Goal: Task Accomplishment & Management: Use online tool/utility

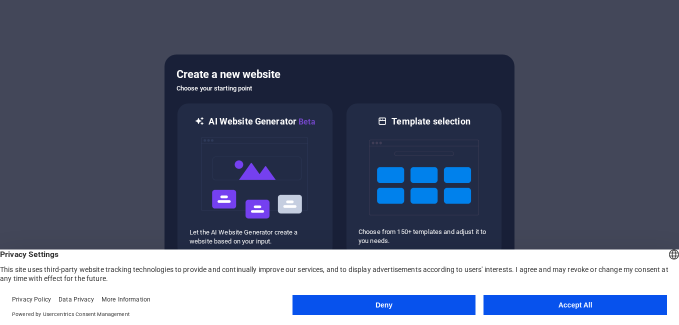
click at [622, 204] on div at bounding box center [339, 162] width 679 height 325
click at [430, 306] on button "Deny" at bounding box center [385, 305] width 184 height 20
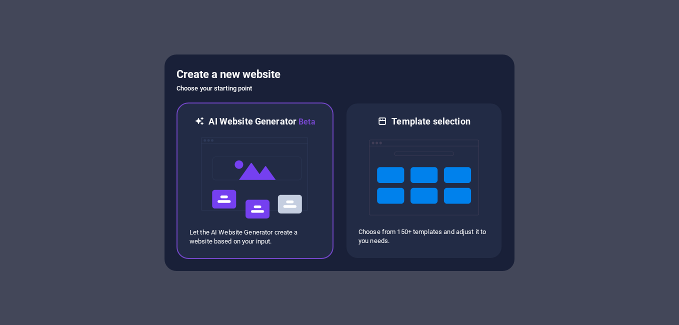
click at [273, 205] on img at bounding box center [255, 178] width 110 height 100
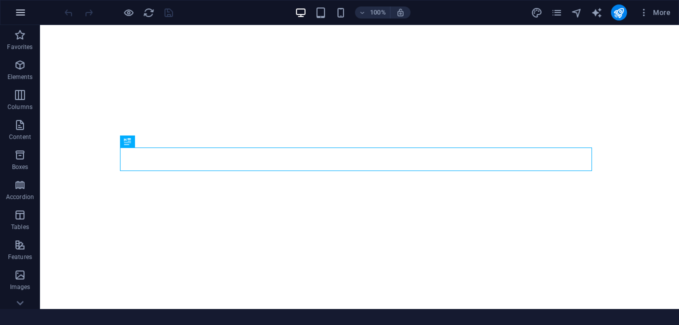
click at [15, 15] on icon "button" at bounding box center [21, 13] width 12 height 12
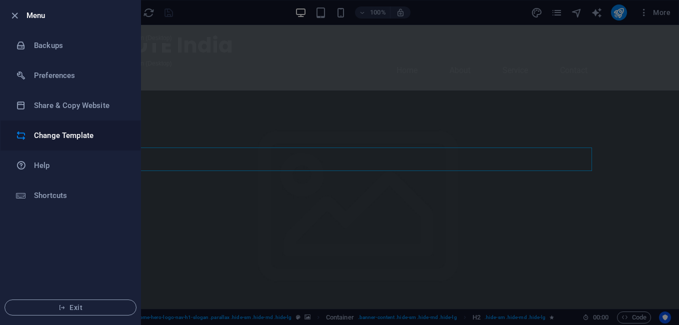
click at [71, 140] on h6 "Change Template" at bounding box center [80, 136] width 93 height 12
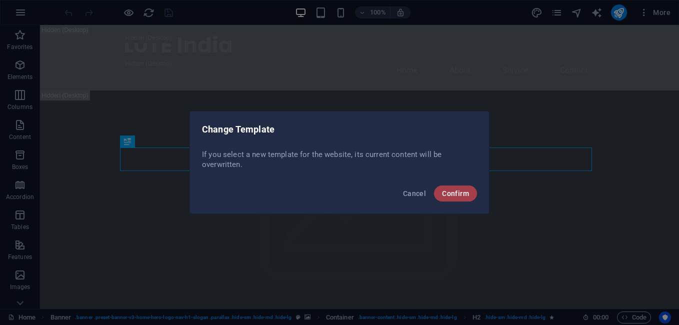
click at [459, 196] on span "Confirm" at bounding box center [455, 194] width 27 height 8
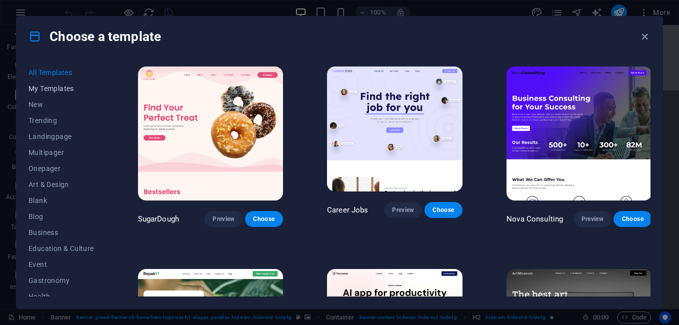
click at [57, 86] on span "My Templates" at bounding box center [62, 89] width 66 height 8
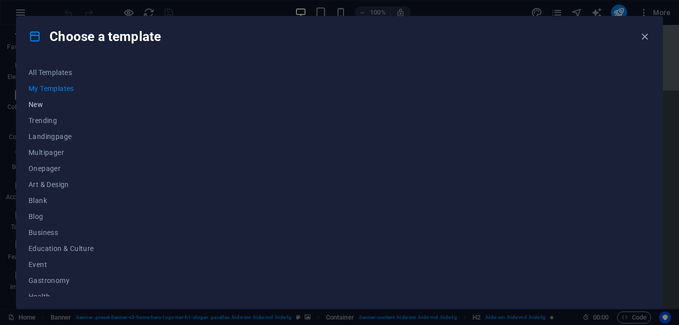
click at [39, 107] on span "New" at bounding box center [62, 105] width 66 height 8
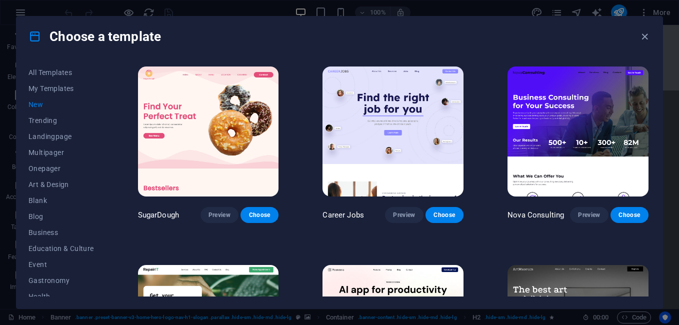
click at [37, 101] on span "New" at bounding box center [62, 105] width 66 height 8
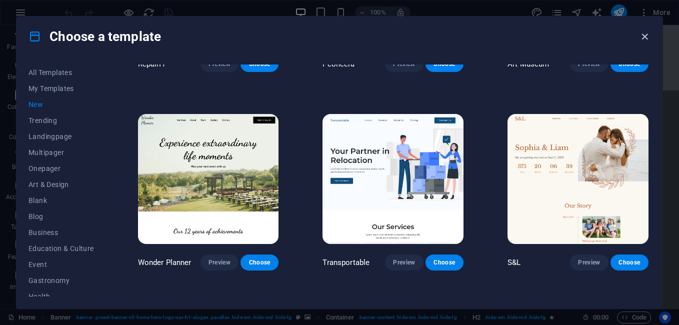
click at [644, 33] on icon "button" at bounding box center [645, 37] width 12 height 12
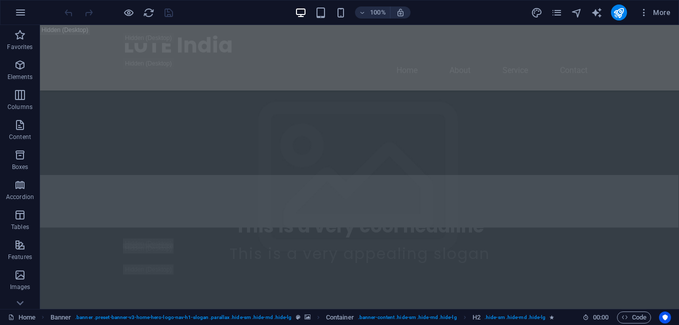
scroll to position [467, 0]
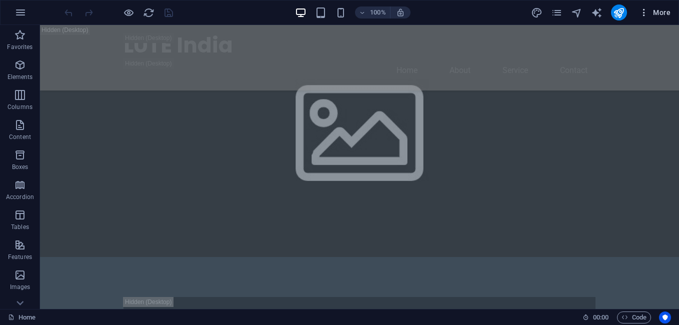
click at [646, 12] on icon "button" at bounding box center [644, 13] width 10 height 10
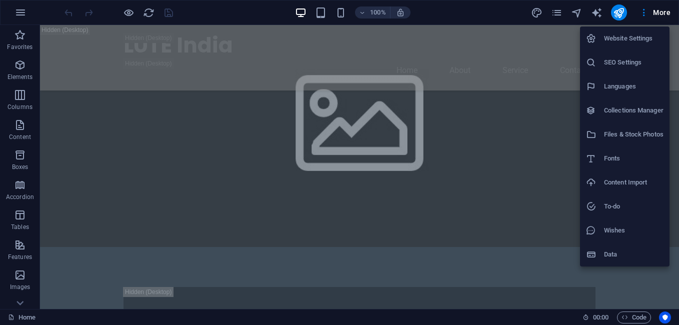
scroll to position [117, 0]
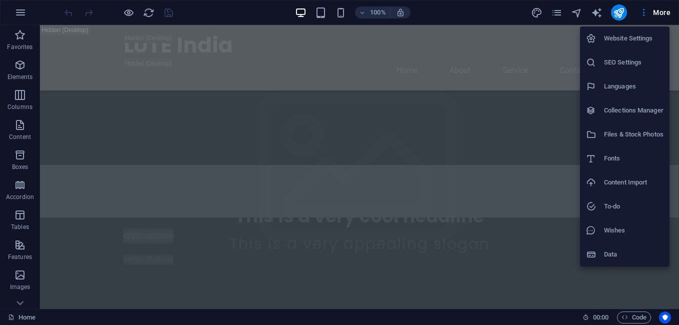
click at [619, 43] on h6 "Website Settings" at bounding box center [634, 39] width 60 height 12
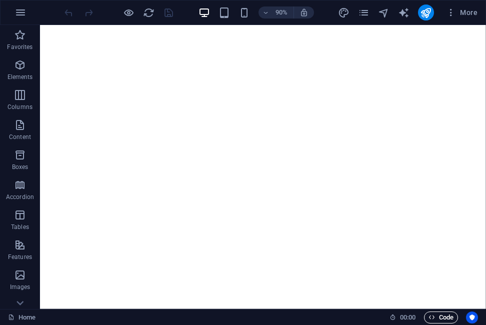
click at [447, 317] on span "Code" at bounding box center [441, 318] width 25 height 12
click at [449, 317] on span "Code" at bounding box center [441, 318] width 25 height 12
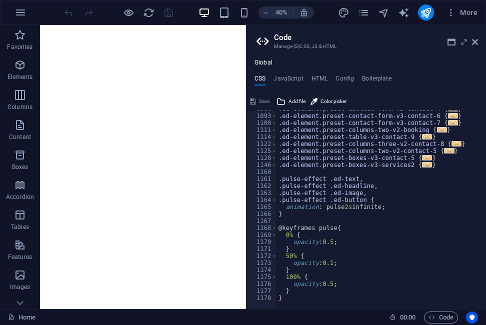
scroll to position [761, 0]
click at [291, 299] on div ".ed-element.preset-contact-form-v3-contact-4 { ... } .ed-element.preset-contact…" at bounding box center [483, 208] width 412 height 205
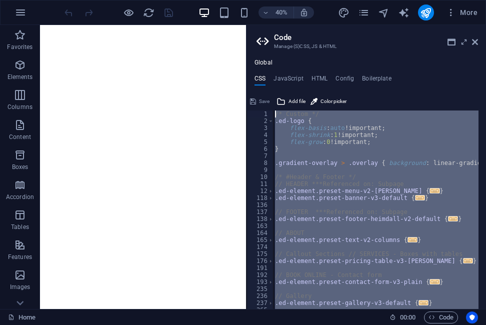
scroll to position [0, 0]
drag, startPoint x: 291, startPoint y: 299, endPoint x: 265, endPoint y: -37, distance: 336.1
click at [265, 0] on html "LUTE India Home Favorites Elements Columns Content Boxes Accordion Tables Featu…" at bounding box center [243, 162] width 486 height 325
type textarea "/* Custom */ .ed-logo {"
click at [332, 267] on div "/* Custom */ .ed-logo { flex-basis : auto !important; flex-shrink : 1 !importan…" at bounding box center [376, 210] width 206 height 199
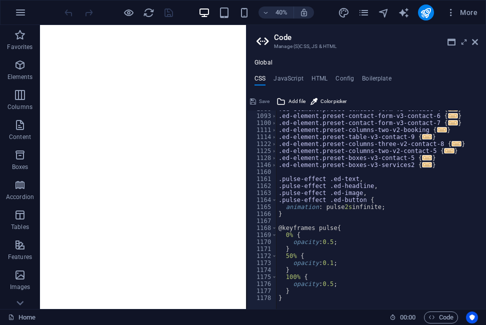
scroll to position [761, 0]
click at [291, 297] on div ".ed-element.preset-contact-form-v3-contact-4 { ... } .ed-element.preset-contact…" at bounding box center [483, 208] width 412 height 205
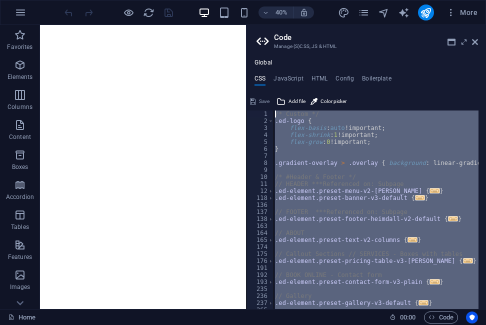
scroll to position [0, 0]
drag, startPoint x: 291, startPoint y: 301, endPoint x: 266, endPoint y: 2, distance: 299.6
click at [266, 25] on div "Home Favorites Elements Columns Content Boxes Accordion Tables Features Images …" at bounding box center [243, 167] width 486 height 284
type textarea "/* Custom */ .ed-logo {"
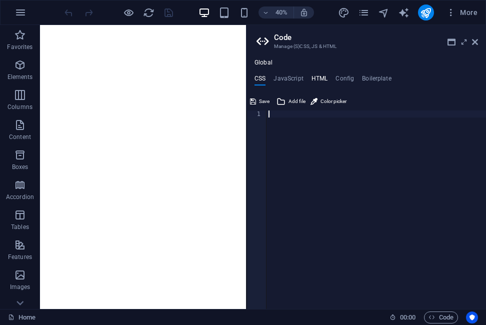
click at [325, 77] on h4 "HTML" at bounding box center [320, 80] width 17 height 11
type textarea "<a href="#main-content" class="wv-link-content button">Skip to main content</a>"
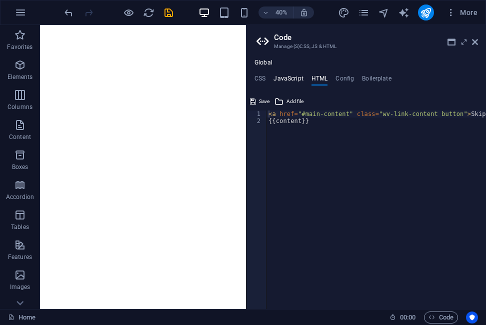
click at [293, 79] on h4 "JavaScript" at bounding box center [289, 80] width 30 height 11
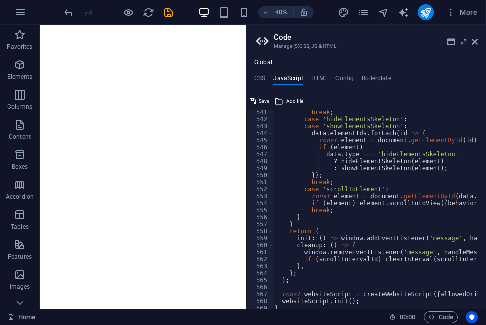
scroll to position [3794, 0]
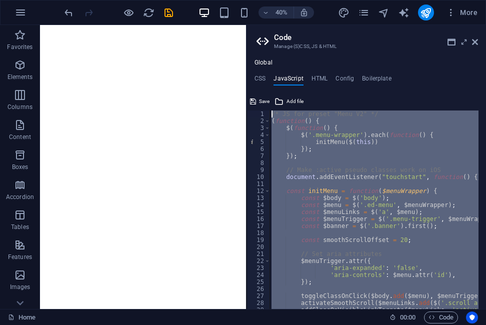
scroll to position [0, 0]
drag, startPoint x: 366, startPoint y: 298, endPoint x: 265, endPoint y: -25, distance: 337.8
click at [265, 0] on html "LUTE India Home Favorites Elements Columns Content Boxes Accordion Tables Featu…" at bounding box center [243, 162] width 486 height 325
type textarea "/* JS for preset "Menu V2" */ (function() {"
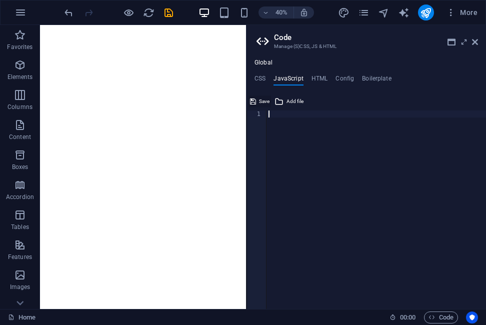
click at [262, 101] on span "Save" at bounding box center [264, 102] width 11 height 12
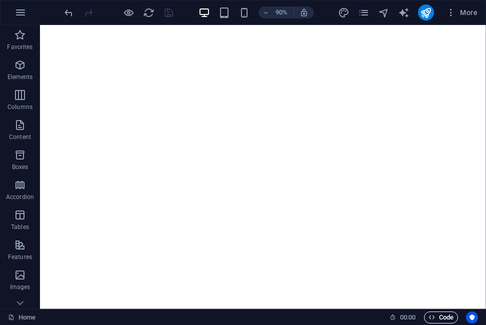
click at [436, 318] on span "Code" at bounding box center [441, 318] width 25 height 12
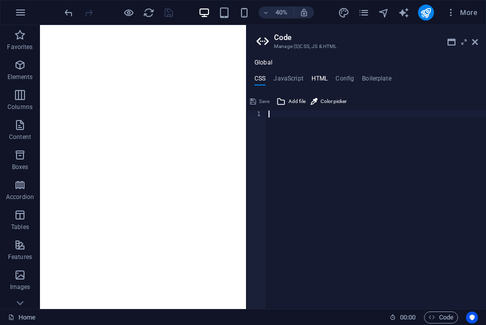
click at [281, 78] on h4 "JavaScript" at bounding box center [289, 80] width 30 height 11
click at [319, 77] on h4 "HTML" at bounding box center [320, 80] width 17 height 11
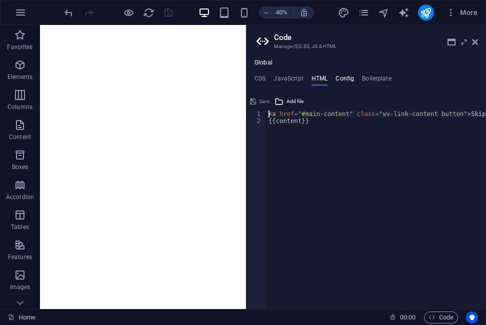
click at [346, 79] on h4 "Config" at bounding box center [345, 80] width 19 height 11
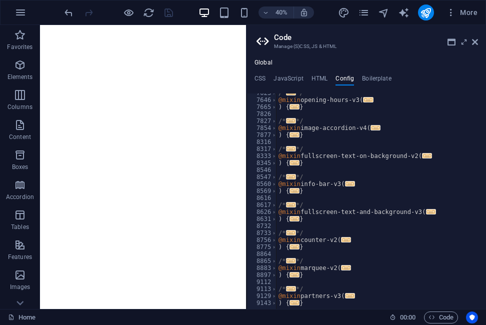
scroll to position [1263, 0]
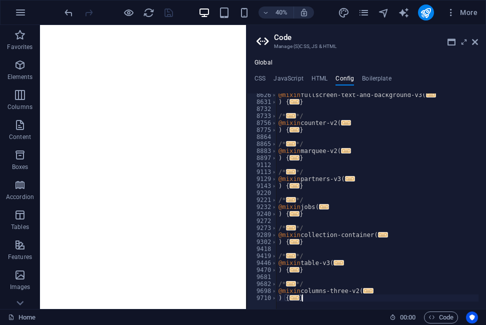
click at [324, 296] on div "@mixin fullscreen-text-and-background-v3 ( ... ) { ... } /* ... */ @mixin count…" at bounding box center [412, 203] width 270 height 222
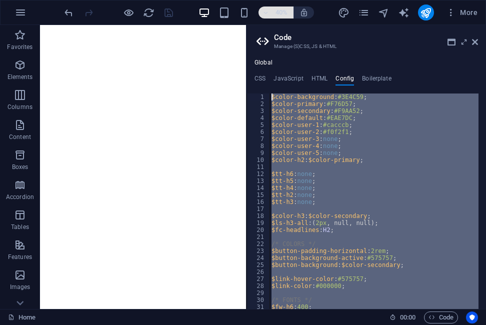
scroll to position [0, 0]
drag, startPoint x: 309, startPoint y: 297, endPoint x: 279, endPoint y: 15, distance: 283.7
click at [279, 25] on div "Home Favorites Elements Columns Content Boxes Accordion Tables Features Images …" at bounding box center [243, 167] width 486 height 284
type textarea "$color-background: #3E4C59; $color-primary: #F76D57;"
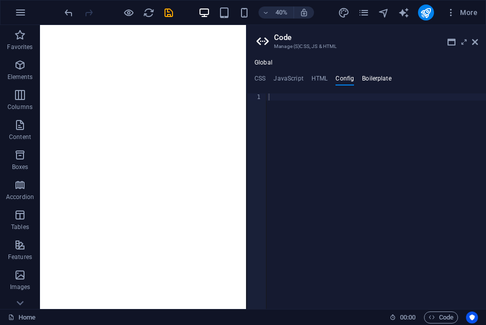
click at [381, 80] on h4 "Boilerplate" at bounding box center [377, 80] width 30 height 11
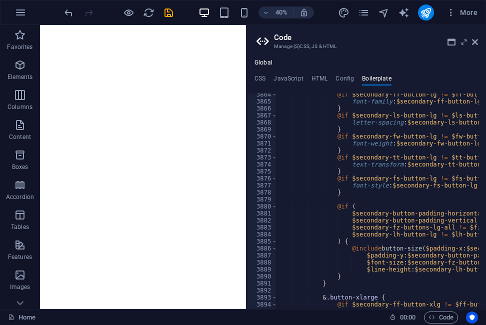
scroll to position [16183, 0]
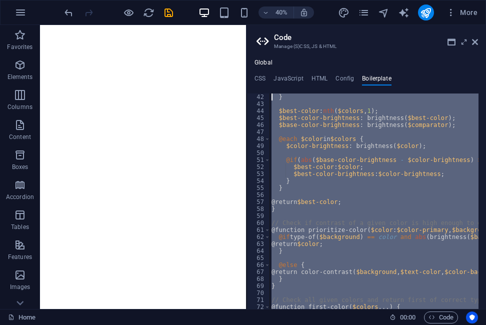
scroll to position [0, 0]
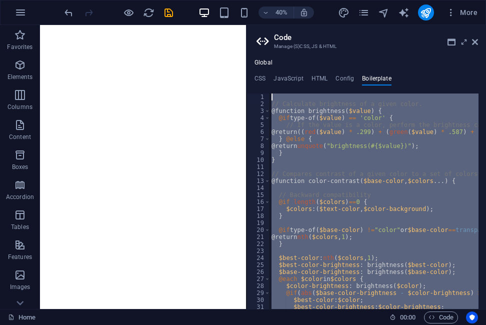
drag, startPoint x: 285, startPoint y: 296, endPoint x: 262, endPoint y: -37, distance: 334.0
click at [262, 0] on html "LUTE India Home Favorites Elements Columns Content Boxes Accordion Tables Featu…" at bounding box center [243, 162] width 486 height 325
type textarea "// Calculate brightness of a given color."
click at [410, 55] on div "Global CSS JavaScript HTML Config Boilerplate 1 ההההההההההההההההההההההההההההההה…" at bounding box center [367, 180] width 240 height 258
click at [322, 80] on h4 "HTML" at bounding box center [320, 80] width 17 height 11
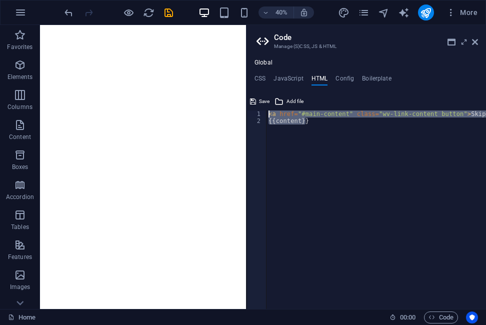
drag, startPoint x: 316, startPoint y: 124, endPoint x: 274, endPoint y: 120, distance: 41.7
click at [261, 115] on div "<a href="#main-content" class="wv-link-content button">Skip to main content</a>…" at bounding box center [367, 210] width 240 height 199
type textarea "<a href="#main-content" class="wv-link-content button">Skip to main content</a>…"
paste textarea
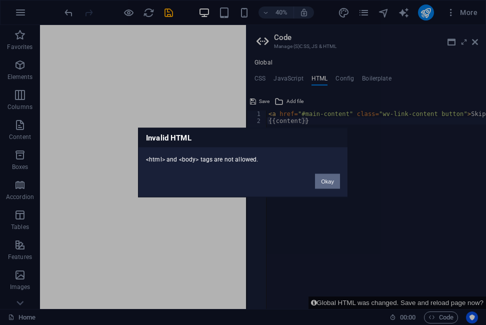
click at [326, 181] on button "Okay" at bounding box center [327, 181] width 25 height 15
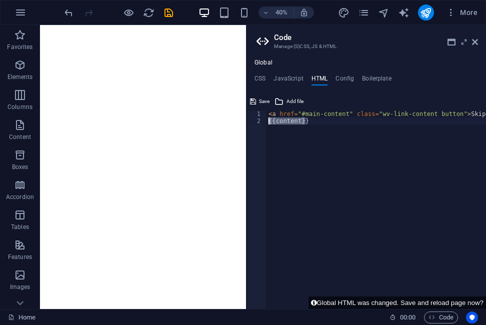
drag, startPoint x: 319, startPoint y: 124, endPoint x: 257, endPoint y: 111, distance: 63.8
click at [257, 111] on div "{{content}} 1 2 < a href = "#main-content" class = "wv-link-content button" > S…" at bounding box center [367, 210] width 240 height 199
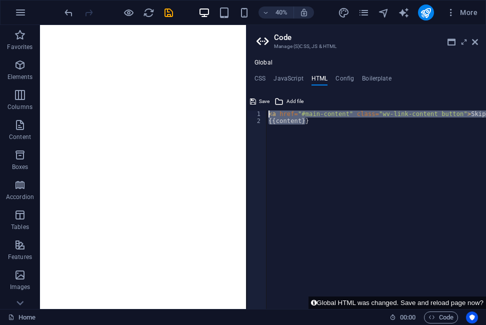
type textarea "<a href="#main-content" class="wv-link-content button">Skip to main content</a>…"
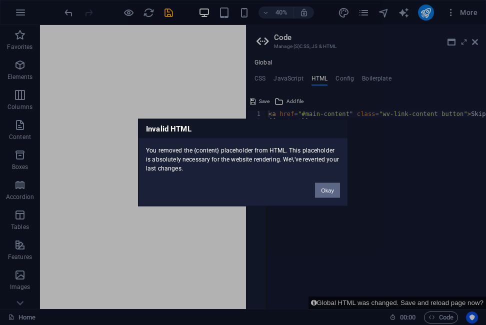
click at [326, 184] on button "Okay" at bounding box center [327, 190] width 25 height 15
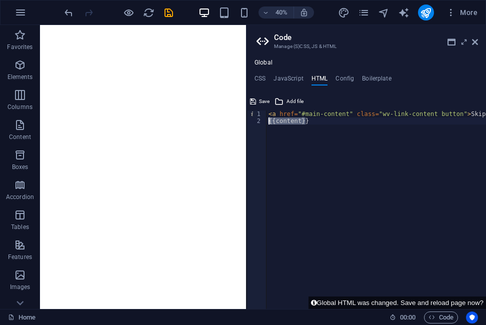
drag, startPoint x: 309, startPoint y: 124, endPoint x: 269, endPoint y: 123, distance: 40.5
click at [269, 123] on div "< a href = "#main-content" class = "wv-link-content button" > Skip to main cont…" at bounding box center [402, 217] width 270 height 213
paste textarea "<a href="#main-content" class="wv-link-content button">Skip to main content</a>"
type textarea "<a href="#main-content" class="wv-link-content button">Skip to main content</a>"
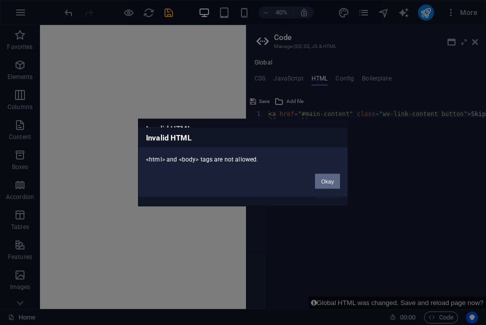
click at [330, 179] on button "Okay" at bounding box center [327, 181] width 25 height 15
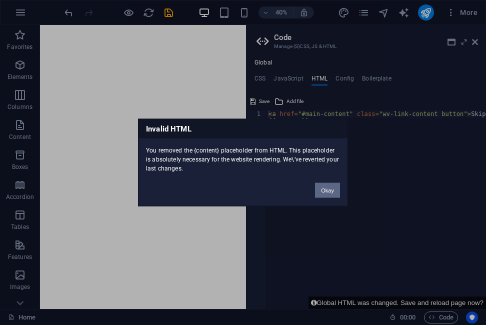
click at [331, 188] on button "Okay" at bounding box center [327, 190] width 25 height 15
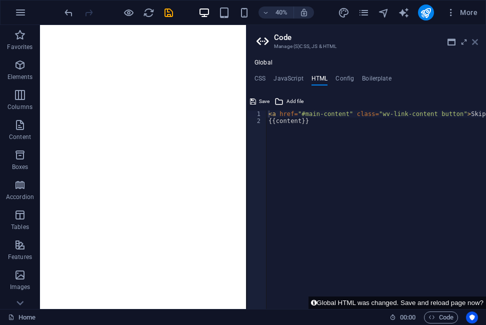
click at [476, 42] on icon at bounding box center [475, 42] width 6 height 8
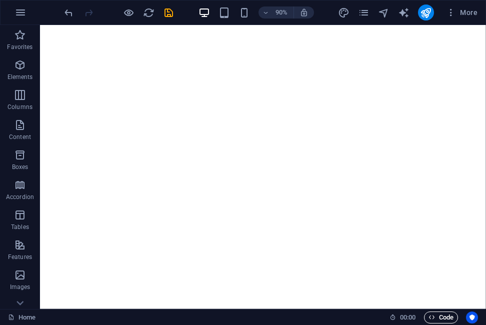
click at [441, 319] on span "Code" at bounding box center [441, 318] width 25 height 12
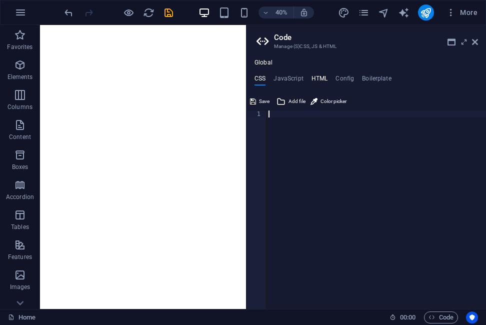
click at [320, 80] on h4 "HTML" at bounding box center [320, 80] width 17 height 11
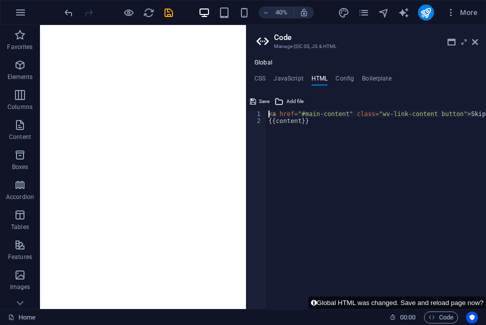
click at [370, 74] on div "Global CSS JavaScript HTML Config Boilerplate 1 ההההההההההההההההההההההההההההההה…" at bounding box center [367, 184] width 240 height 250
click at [375, 75] on h4 "Boilerplate" at bounding box center [377, 80] width 30 height 11
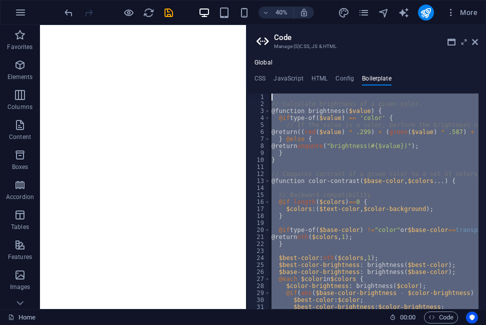
click at [404, 193] on div "// Calculate brightness of a given color. @function brightness ( $value ) { @if…" at bounding box center [374, 202] width 209 height 216
type textarea "// Backward compatibility"
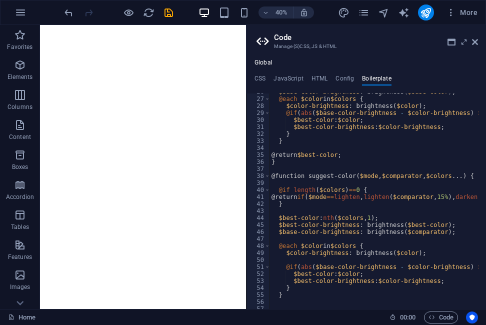
scroll to position [85, 0]
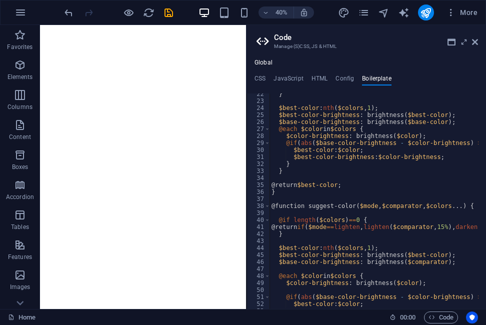
click at [344, 73] on div "Global CSS JavaScript HTML Config Boilerplate 1 ההההההההההההההההההההההההההההההה…" at bounding box center [367, 184] width 240 height 250
click at [356, 81] on ul "CSS JavaScript HTML Config Boilerplate" at bounding box center [367, 80] width 240 height 11
click at [449, 38] on icon at bounding box center [452, 42] width 8 height 8
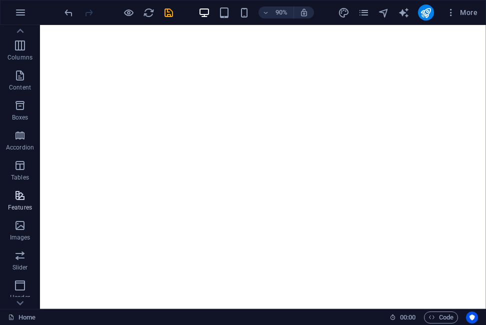
scroll to position [0, 0]
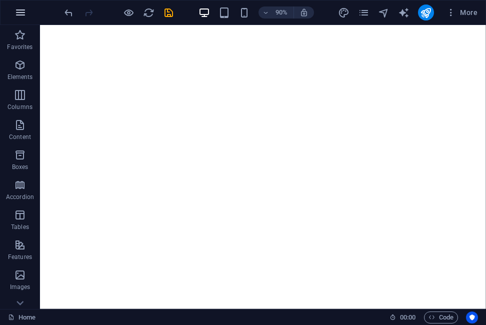
click at [20, 18] on icon "button" at bounding box center [21, 13] width 12 height 12
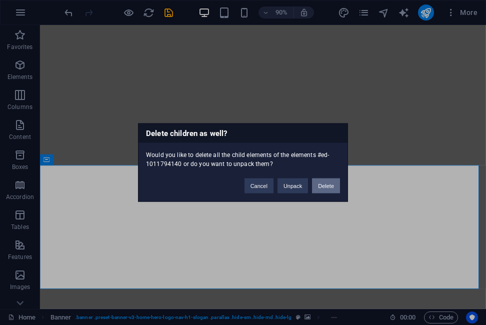
click at [326, 190] on button "Delete" at bounding box center [326, 186] width 28 height 15
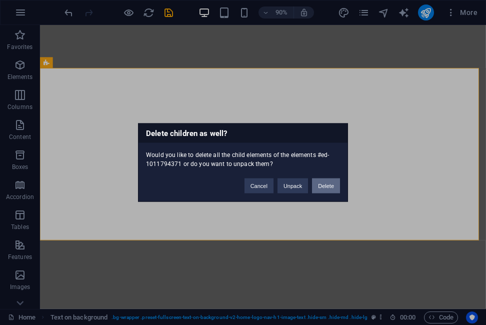
click at [322, 188] on button "Delete" at bounding box center [326, 186] width 28 height 15
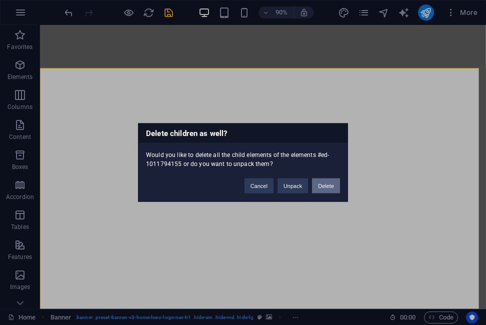
click at [320, 188] on button "Delete" at bounding box center [326, 186] width 28 height 15
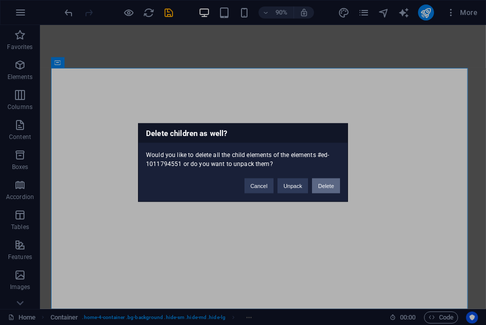
click at [322, 185] on button "Delete" at bounding box center [326, 186] width 28 height 15
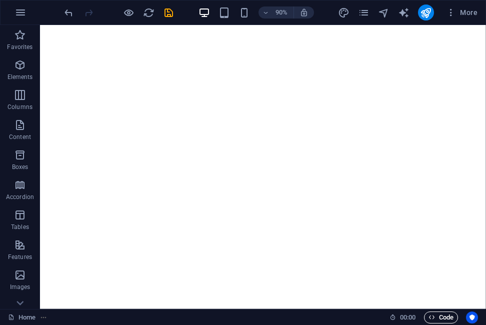
click at [444, 322] on span "Code" at bounding box center [441, 318] width 25 height 12
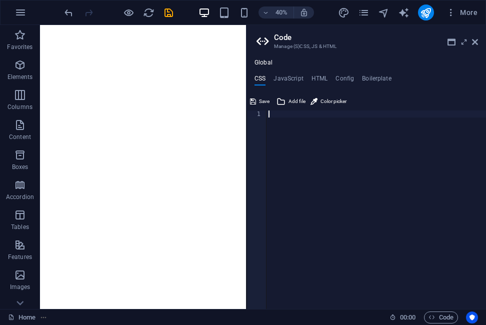
click at [297, 74] on div "Global CSS JavaScript HTML Config Boilerplate 1 ההההההההההההההההההההההההההההההה…" at bounding box center [367, 184] width 240 height 250
click at [297, 79] on h4 "JavaScript" at bounding box center [289, 80] width 30 height 11
click at [303, 79] on ul "CSS JavaScript HTML Config Boilerplate" at bounding box center [367, 80] width 240 height 11
click at [150, 15] on icon "reload" at bounding box center [149, 13] width 12 height 12
click at [149, 12] on icon "reload" at bounding box center [149, 13] width 12 height 12
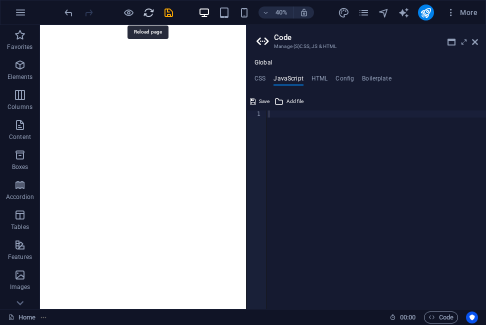
click at [149, 12] on icon "reload" at bounding box center [149, 13] width 12 height 12
click at [301, 128] on div at bounding box center [377, 217] width 220 height 213
click at [259, 76] on h4 "CSS" at bounding box center [260, 80] width 11 height 11
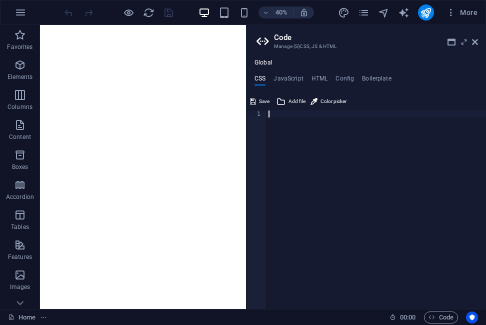
click at [475, 35] on h2 "Code" at bounding box center [376, 37] width 204 height 9
click at [474, 41] on icon at bounding box center [475, 42] width 6 height 8
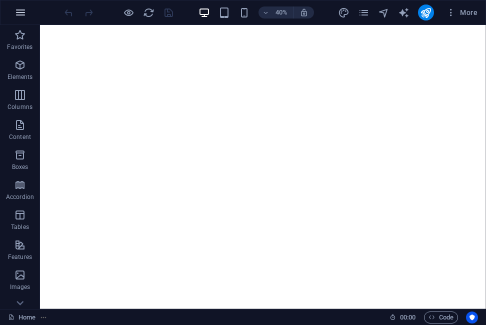
click at [17, 10] on icon "button" at bounding box center [21, 13] width 12 height 12
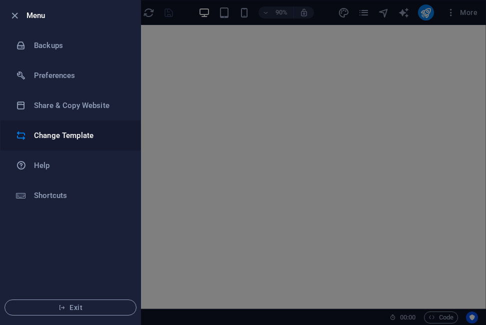
click at [69, 132] on h6 "Change Template" at bounding box center [80, 136] width 93 height 12
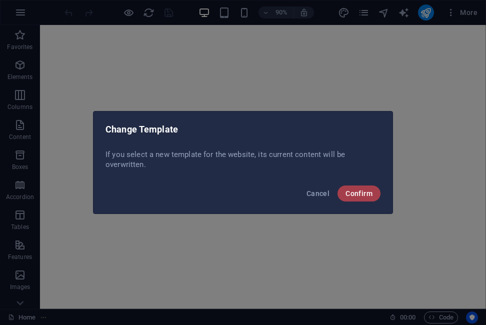
click at [361, 195] on span "Confirm" at bounding box center [359, 194] width 27 height 8
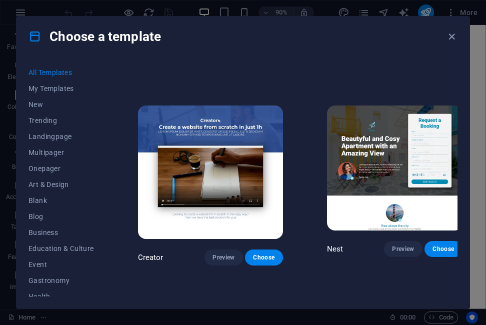
scroll to position [10382, 0]
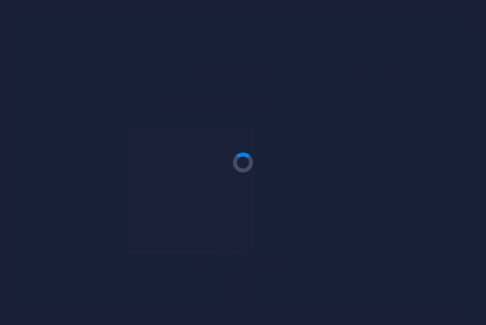
click at [226, 219] on div at bounding box center [243, 162] width 486 height 325
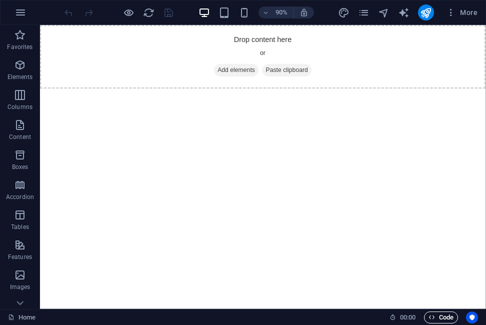
click at [436, 315] on span "Code" at bounding box center [441, 318] width 25 height 12
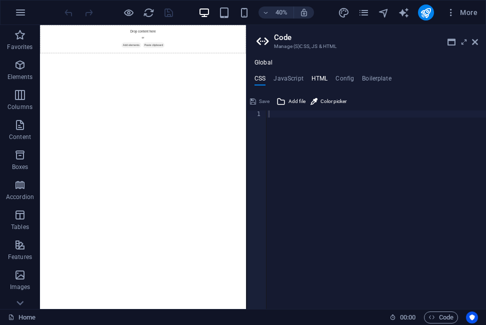
click at [317, 78] on h4 "HTML" at bounding box center [320, 80] width 17 height 11
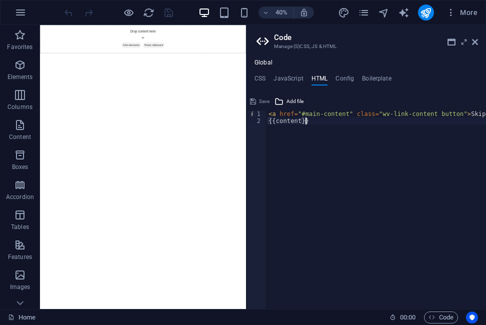
paste textarea "<a href="#main-content" class="wv-link-content button">Skip to main content</a>"
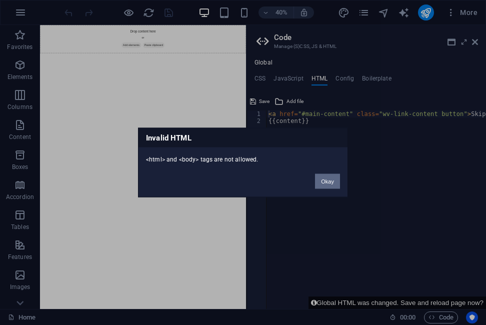
click at [324, 177] on button "Okay" at bounding box center [327, 181] width 25 height 15
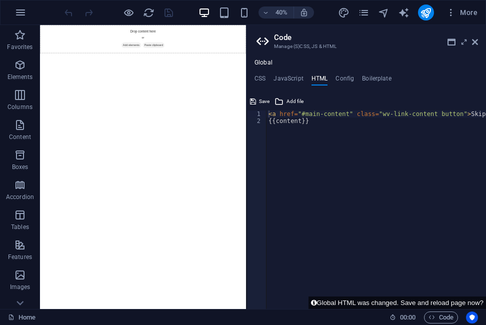
click at [301, 125] on div "< a href = "#main-content" class = "wv-link-content button" > Skip to main cont…" at bounding box center [402, 213] width 270 height 205
drag, startPoint x: 306, startPoint y: 120, endPoint x: 260, endPoint y: 123, distance: 45.6
click at [260, 123] on div "{{content}} 1 2 < a href = "#main-content" class = "wv-link-content button" > S…" at bounding box center [367, 210] width 240 height 199
paste textarea "<a href="#main-content" class="wv-link-content button">Skip to main content</a>"
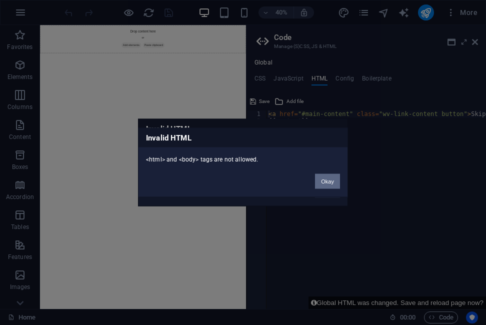
click at [325, 183] on button "Okay" at bounding box center [327, 181] width 25 height 15
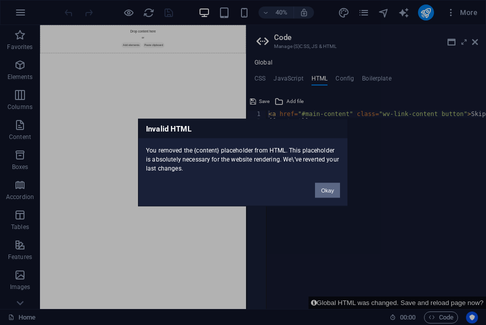
click at [323, 190] on button "Okay" at bounding box center [327, 190] width 25 height 15
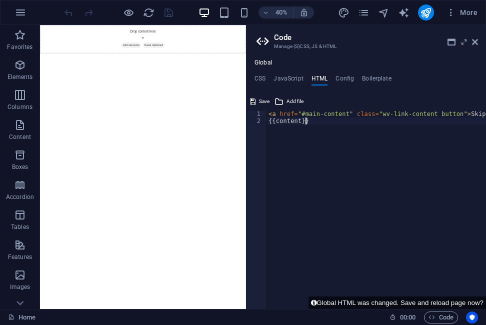
click at [315, 153] on div "< a href = "#main-content" class = "wv-link-content button" > Skip to main cont…" at bounding box center [402, 213] width 270 height 205
drag, startPoint x: 298, startPoint y: 121, endPoint x: 276, endPoint y: 120, distance: 21.5
click at [276, 120] on div "< a href = "#main-content" class = "wv-link-content button" > Skip to main cont…" at bounding box center [402, 213] width 270 height 205
paste textarea "<a href="#main-content" class="wv-link-content button">Skip to main content</a>"
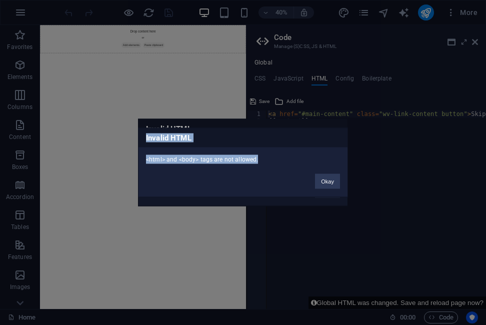
drag, startPoint x: 285, startPoint y: 158, endPoint x: 141, endPoint y: 144, distance: 144.7
click at [141, 144] on div "Invalid HTML <html> and <body> tags are not allowed. Okay" at bounding box center [243, 163] width 210 height 70
drag, startPoint x: 141, startPoint y: 144, endPoint x: 176, endPoint y: 150, distance: 35.0
copy div "Invalid HTML <html> and <body> tags are not allowed."
click at [325, 187] on button "Okay" at bounding box center [327, 181] width 25 height 15
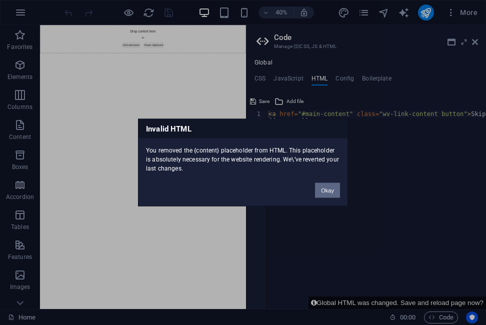
click at [325, 186] on button "Okay" at bounding box center [327, 190] width 25 height 15
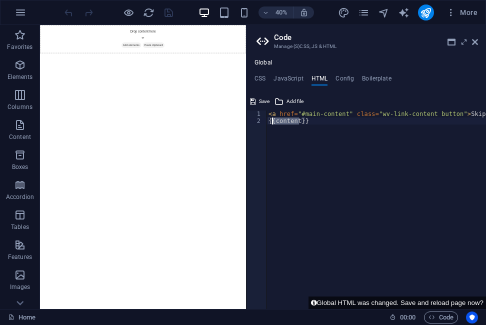
drag, startPoint x: 298, startPoint y: 123, endPoint x: 273, endPoint y: 122, distance: 25.0
click at [273, 122] on div "< a href = "#main-content" class = "wv-link-content button" > Skip to main cont…" at bounding box center [402, 213] width 270 height 205
click at [285, 146] on div "< a href = "#main-content" class = "wv-link-content button" > Skip to main cont…" at bounding box center [402, 213] width 270 height 205
drag, startPoint x: 299, startPoint y: 120, endPoint x: 276, endPoint y: 121, distance: 23.0
click at [276, 121] on div "< a href = "#main-content" class = "wv-link-content button" > Skip to main cont…" at bounding box center [402, 213] width 270 height 205
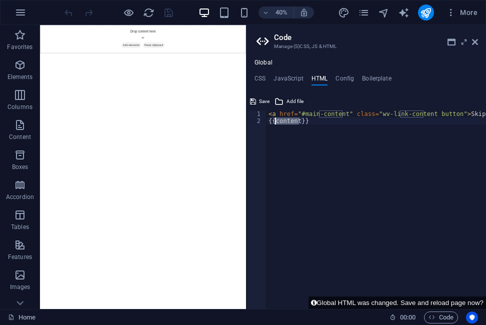
paste textarea "<a href="#main-content" class="wv-link-content button">Skip to main content</a>"
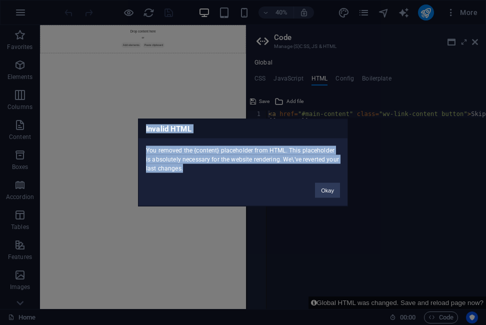
drag, startPoint x: 197, startPoint y: 170, endPoint x: 137, endPoint y: 128, distance: 73.7
click at [137, 128] on div "Invalid HTML You removed the {content} placeholder from HTML. This placeholder …" at bounding box center [243, 162] width 486 height 325
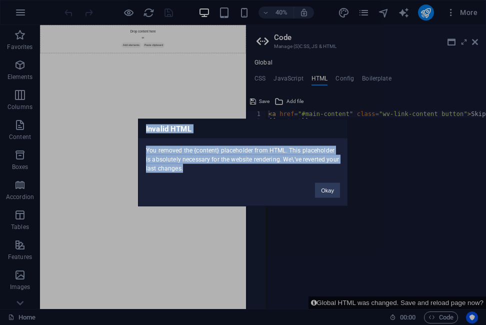
drag, startPoint x: 187, startPoint y: 165, endPoint x: 144, endPoint y: 125, distance: 59.1
click at [144, 125] on div "Invalid HTML You removed the {content} placeholder from HTML. This placeholder …" at bounding box center [243, 163] width 210 height 88
drag, startPoint x: 144, startPoint y: 125, endPoint x: 179, endPoint y: 142, distance: 39.6
copy div "Invalid HTML You removed the {content} placeholder from HTML. This placeholder …"
click at [323, 188] on button "Okay" at bounding box center [327, 190] width 25 height 15
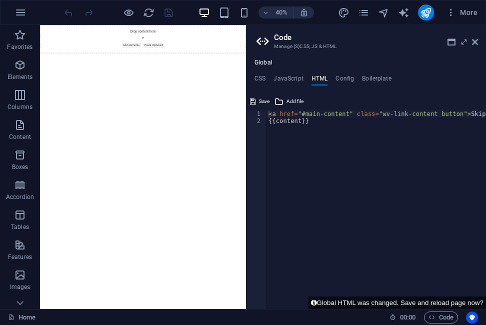
type textarea "{{content}}"
click at [276, 131] on div "< a href = "#main-content" class = "wv-link-content button" > Skip to main cont…" at bounding box center [402, 213] width 270 height 205
click at [274, 131] on div "< a href = "#main-content" class = "wv-link-content button" > Skip to main cont…" at bounding box center [402, 213] width 270 height 205
paste textarea "{content}"
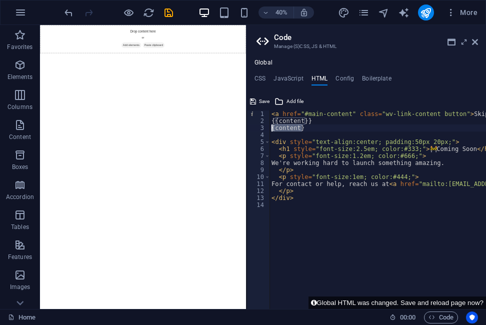
drag, startPoint x: 311, startPoint y: 129, endPoint x: 264, endPoint y: 131, distance: 47.1
click at [264, 131] on div "1 2 3 4 5 6 7 8 9 10 11 12 13 14 < a href = "#main-content" class = "wv-link-co…" at bounding box center [367, 210] width 240 height 199
type textarea "{content}"
type textarea "{{content}}"
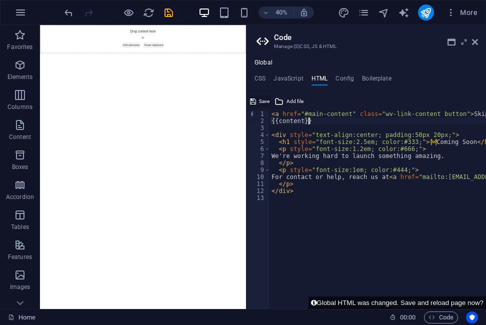
click at [258, 101] on button "Save" at bounding box center [260, 102] width 23 height 12
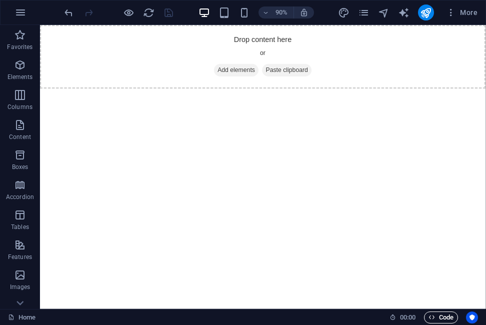
click at [439, 317] on span "Code" at bounding box center [441, 318] width 25 height 12
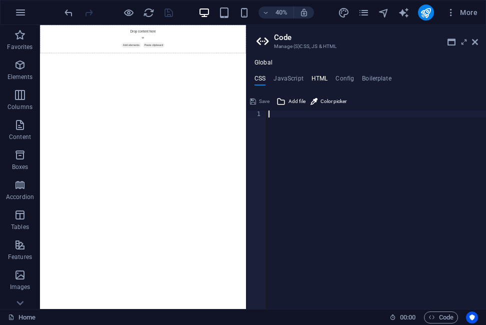
click at [321, 78] on h4 "HTML" at bounding box center [320, 80] width 17 height 11
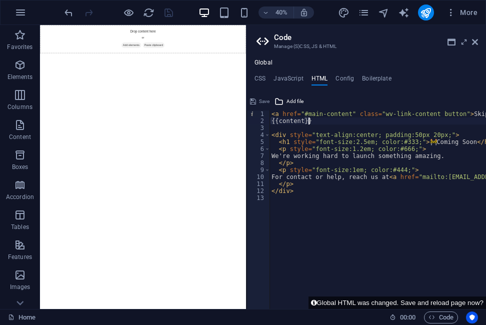
click at [352, 235] on div "< a href = "#main-content" class = "wv-link-content button" > Skip to main cont…" at bounding box center [461, 213] width 382 height 205
click at [396, 96] on html "Skip to main content Drop content here or Add elements Paste clipboard" at bounding box center [297, 60] width 515 height 71
click at [486, 96] on html "Skip to main content Drop content here or Add elements Paste clipboard" at bounding box center [297, 60] width 515 height 71
click at [150, 11] on icon "reload" at bounding box center [149, 13] width 12 height 12
click at [149, 14] on icon "reload" at bounding box center [149, 13] width 12 height 12
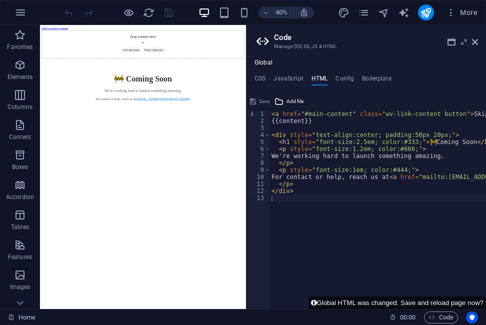
click at [486, 251] on html "Skip to main content Drop content here or Add elements Paste clipboard 🚧 Coming…" at bounding box center [297, 138] width 515 height 226
click at [435, 251] on html "Skip to main content Drop content here or Add elements Paste clipboard 🚧 Coming…" at bounding box center [297, 138] width 515 height 226
click at [475, 40] on icon at bounding box center [475, 42] width 6 height 8
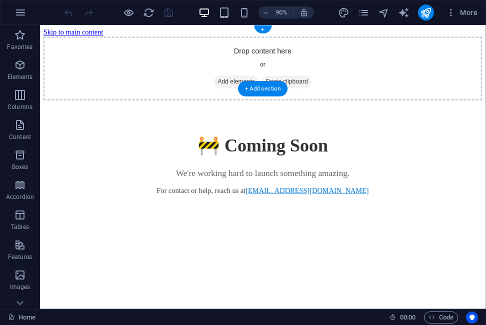
click at [408, 57] on div "Drop content here or Add elements Paste clipboard" at bounding box center [288, 73] width 488 height 71
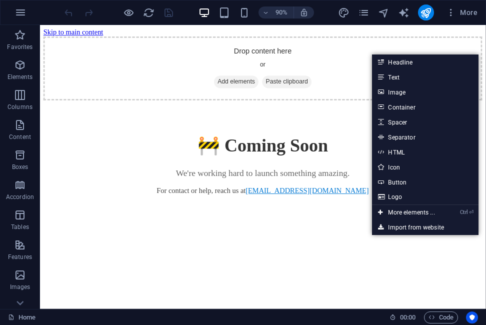
click at [391, 223] on html "Skip to main content Drop content here or Add elements Paste clipboard 🚧 Coming…" at bounding box center [288, 138] width 496 height 226
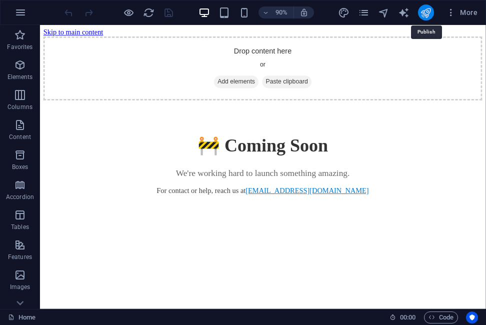
click at [425, 7] on icon "publish" at bounding box center [426, 13] width 12 height 12
